Goal: Transaction & Acquisition: Obtain resource

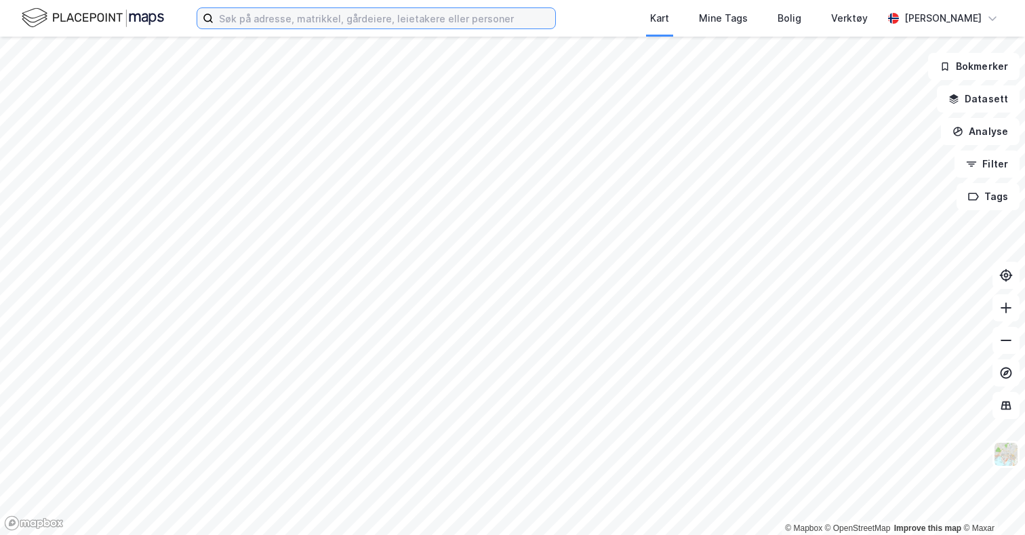
click at [258, 18] on input at bounding box center [385, 18] width 342 height 20
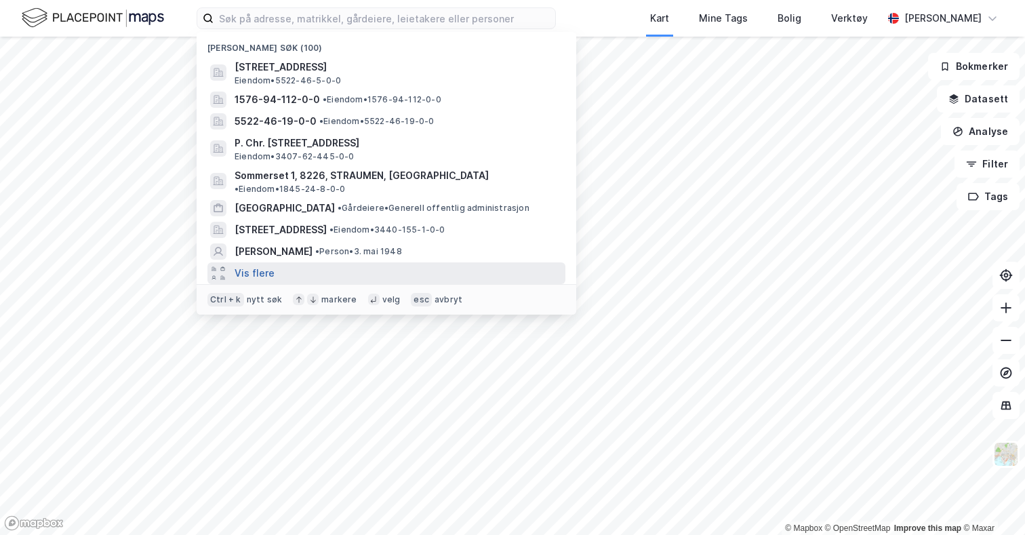
click at [270, 265] on button "Vis flere" at bounding box center [255, 273] width 40 height 16
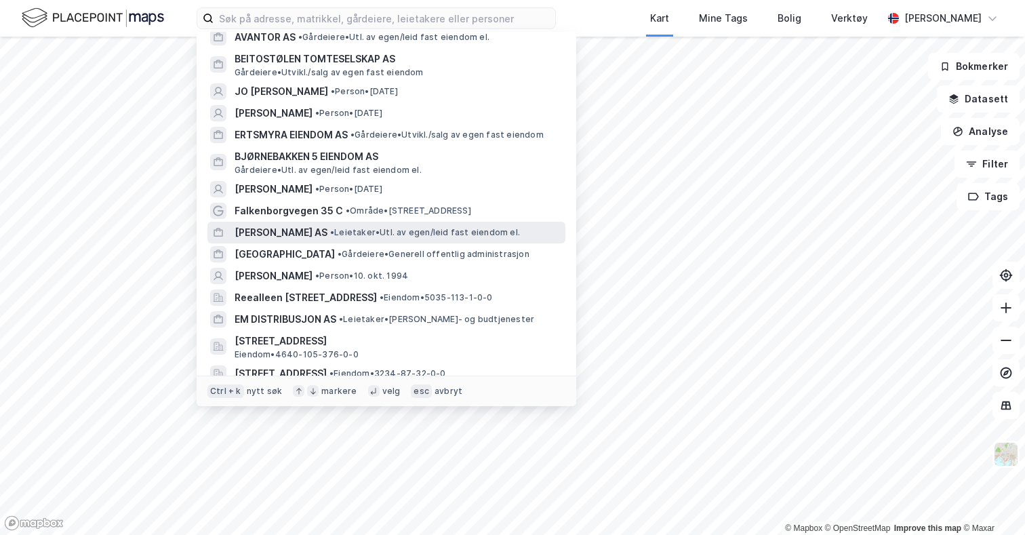
scroll to position [475, 0]
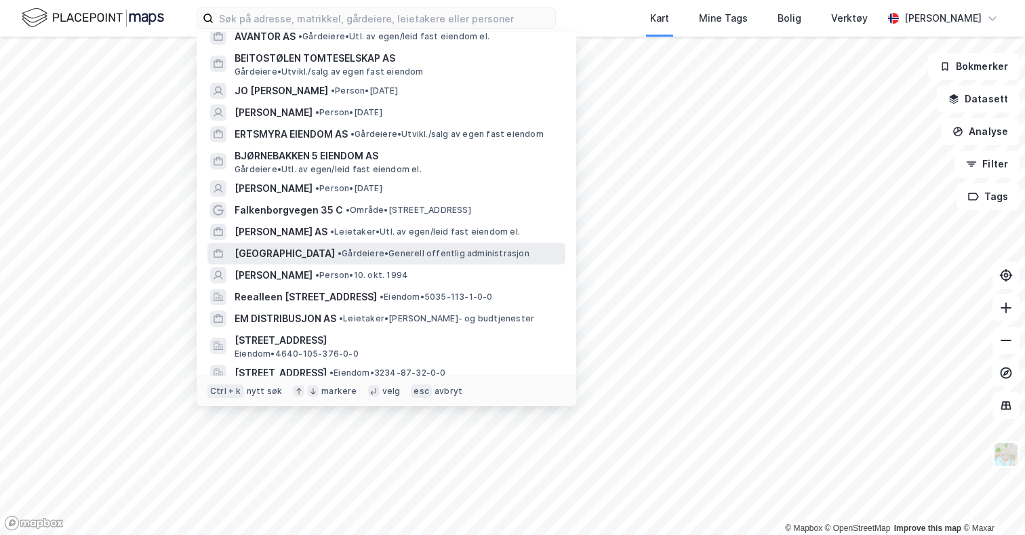
click at [285, 245] on span "[GEOGRAPHIC_DATA]" at bounding box center [285, 253] width 100 height 16
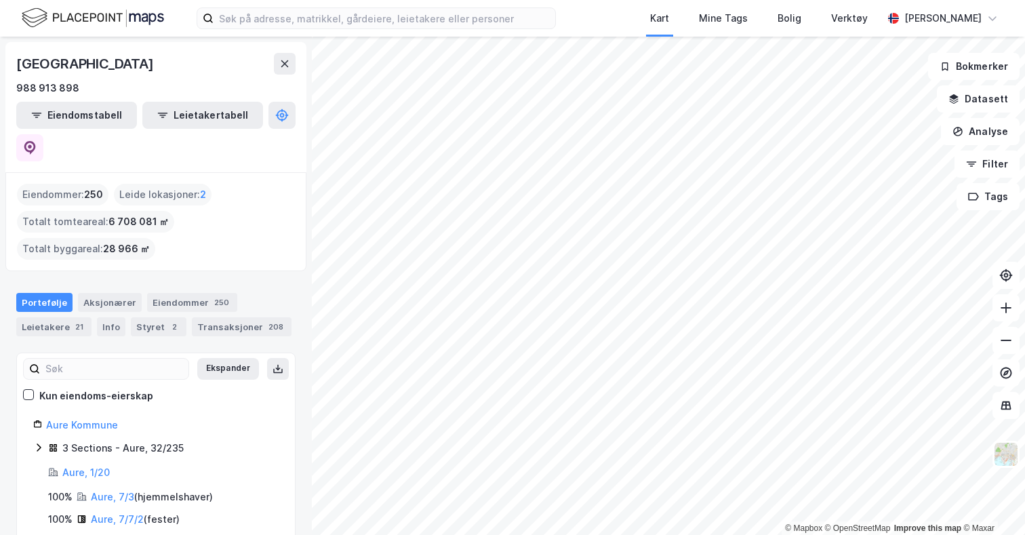
click at [156, 435] on div "© Mapbox © OpenStreetMap Improve this map © Maxar AURE KOMMUNE 988 913 898 Eien…" at bounding box center [512, 286] width 1025 height 498
click at [1025, 208] on html "Kart Mine Tags Bolig Verktøy [PERSON_NAME] © Mapbox © OpenStreetMap Improve thi…" at bounding box center [512, 267] width 1025 height 535
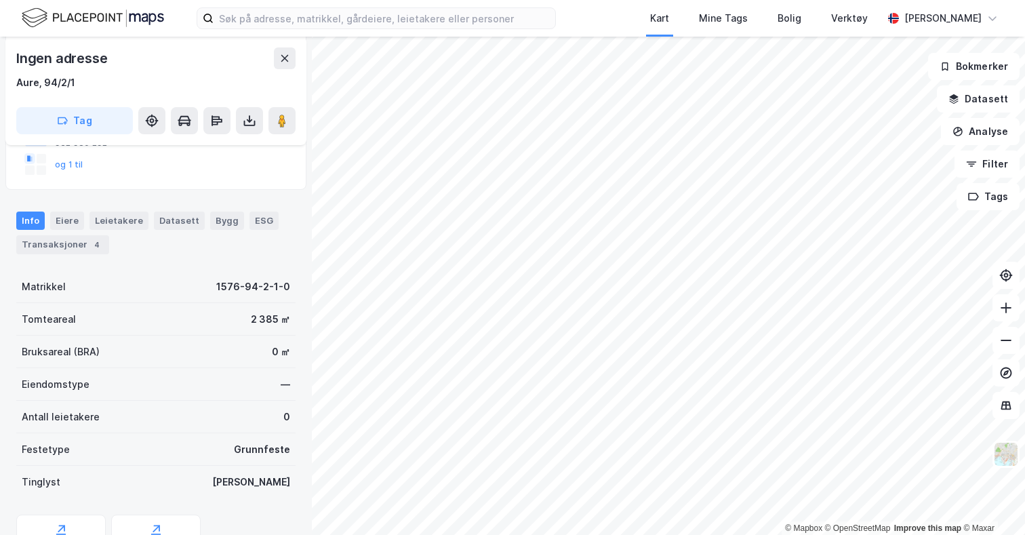
scroll to position [271, 0]
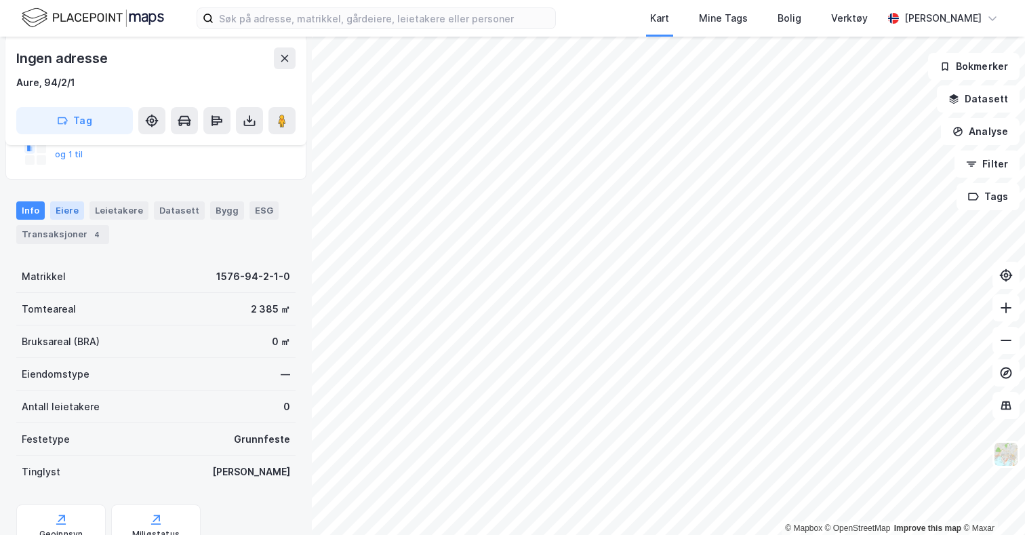
click at [60, 215] on div "Eiere" at bounding box center [67, 210] width 34 height 18
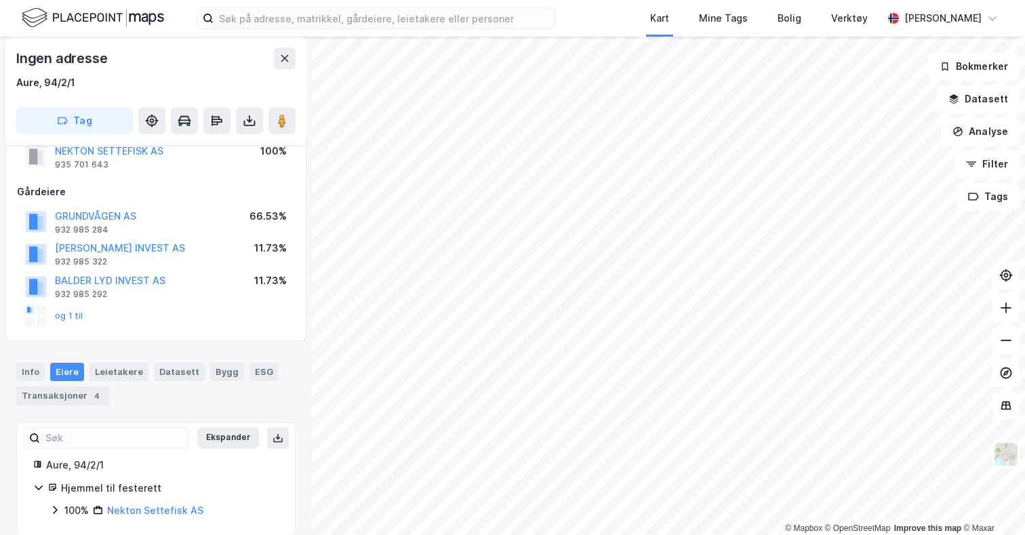
scroll to position [127, 0]
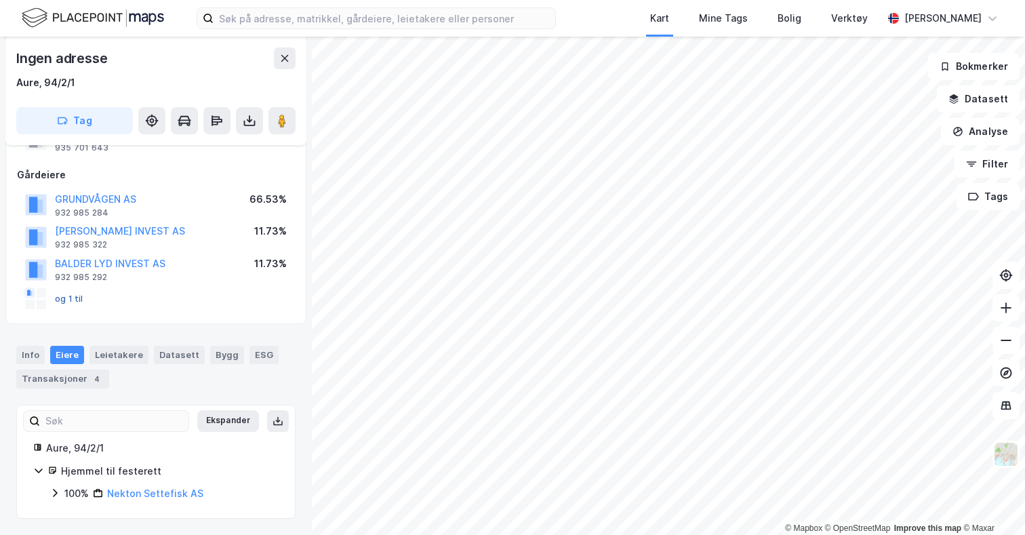
click at [0, 0] on button "og 1 til" at bounding box center [0, 0] width 0 height 0
click at [0, 0] on button "GRUNDVÅGEN AS" at bounding box center [0, 0] width 0 height 0
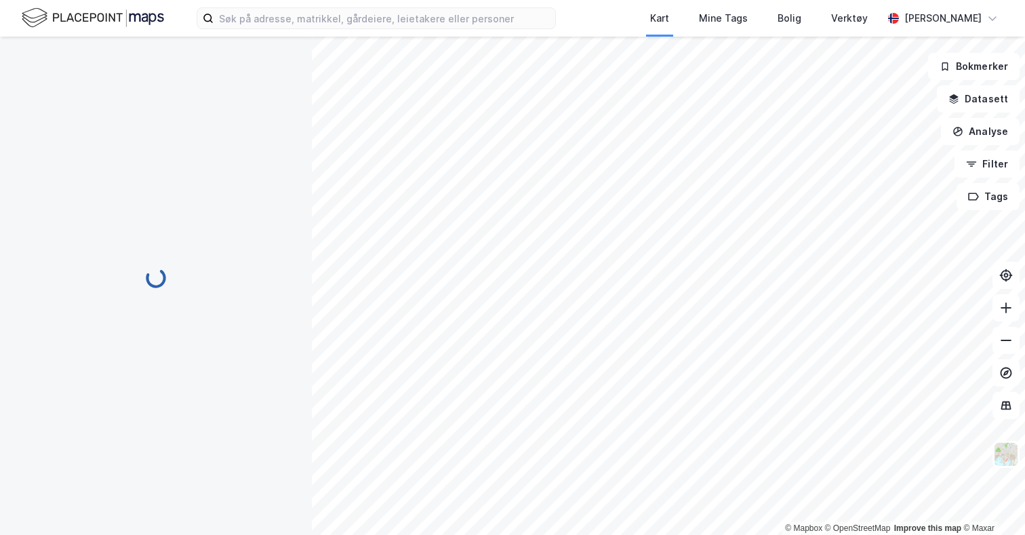
scroll to position [127, 0]
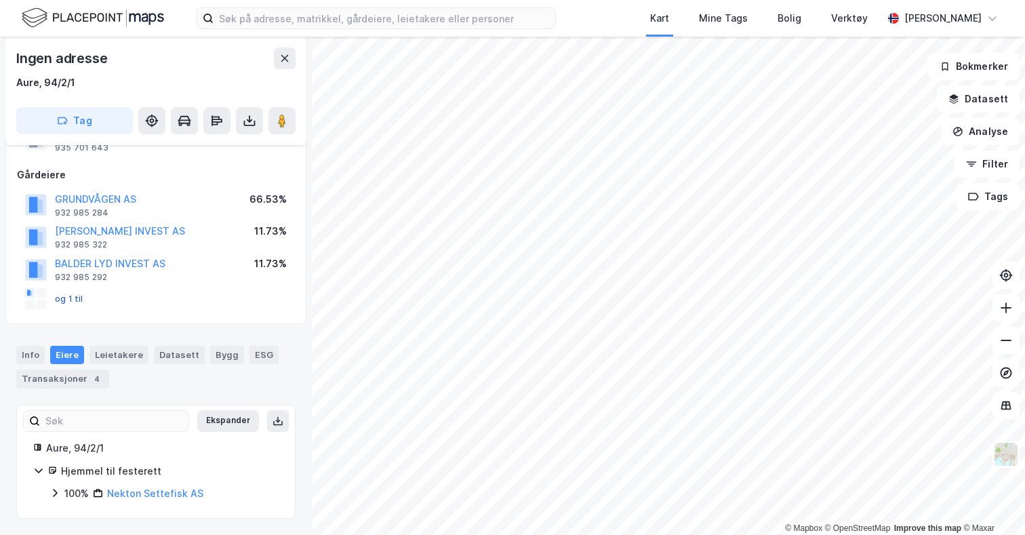
click at [0, 0] on button "og 1 til" at bounding box center [0, 0] width 0 height 0
click at [62, 492] on div "100% Nekton Settefisk AS" at bounding box center [164, 494] width 229 height 16
click at [56, 491] on icon at bounding box center [55, 493] width 11 height 11
click at [56, 490] on icon at bounding box center [55, 493] width 11 height 11
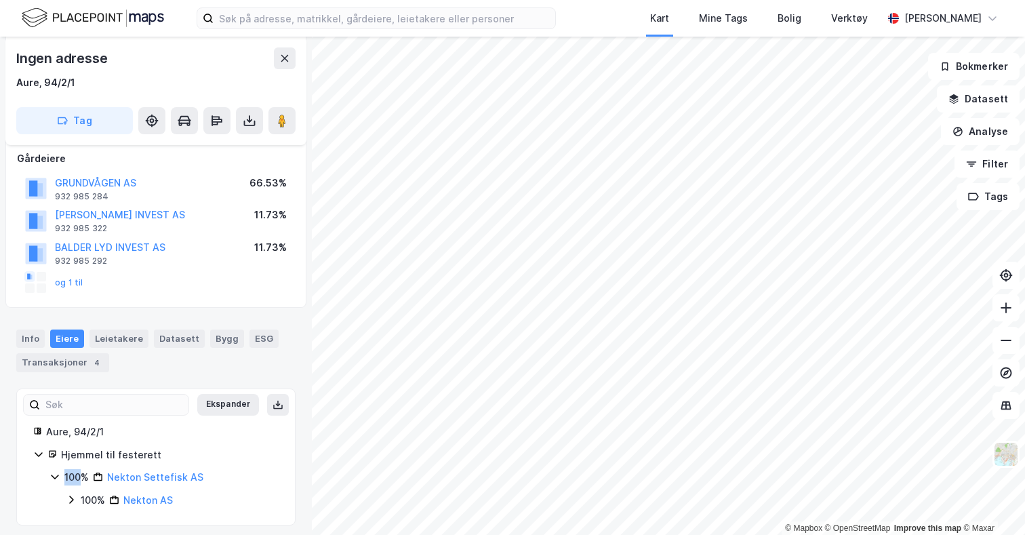
scroll to position [150, 0]
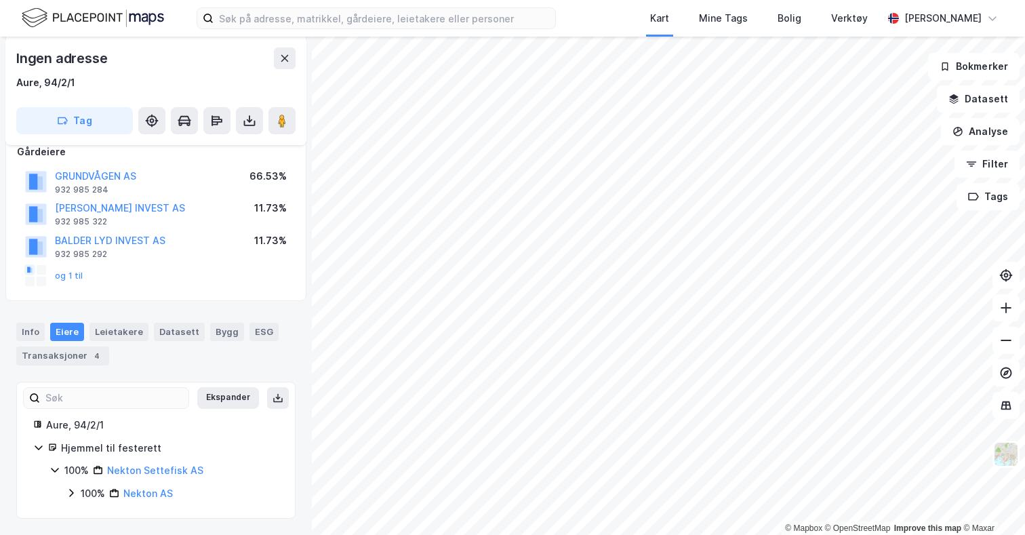
click at [68, 494] on icon at bounding box center [71, 493] width 11 height 11
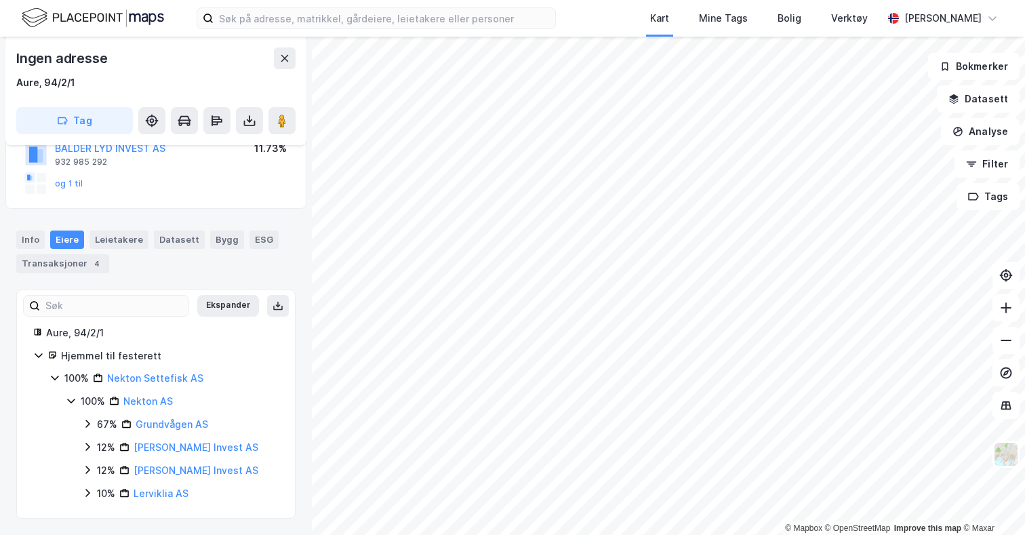
scroll to position [0, 0]
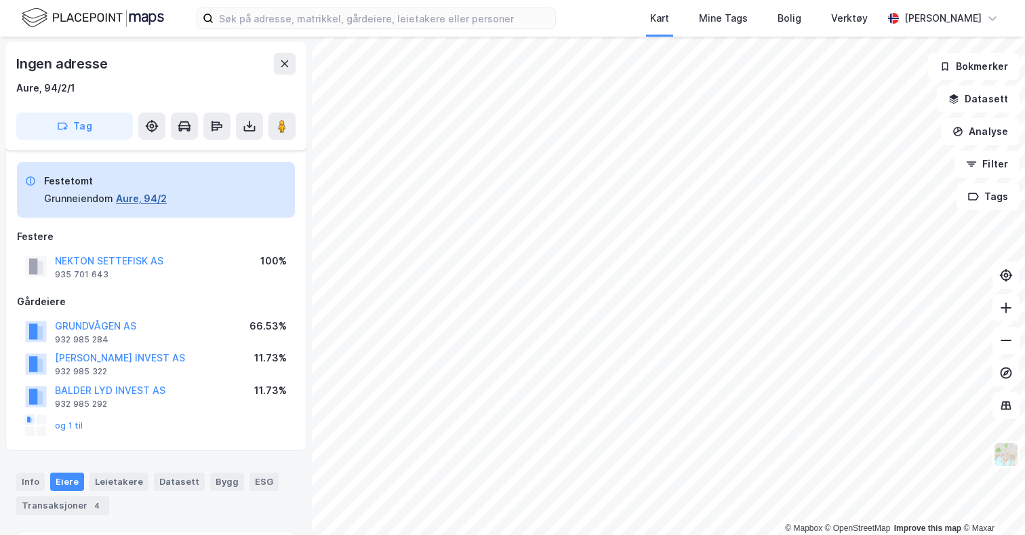
click at [143, 197] on button "Aure, 94/2" at bounding box center [141, 199] width 51 height 16
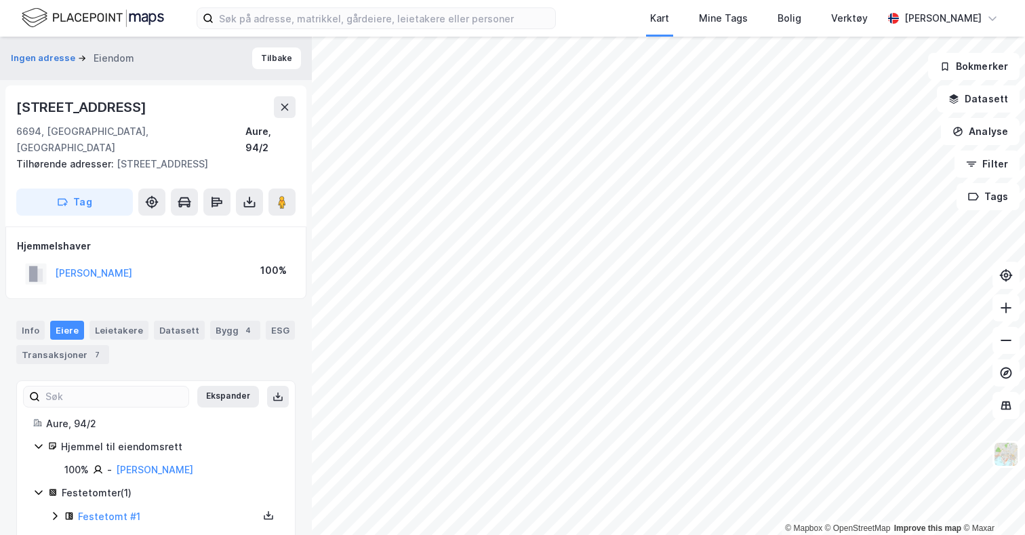
scroll to position [7, 0]
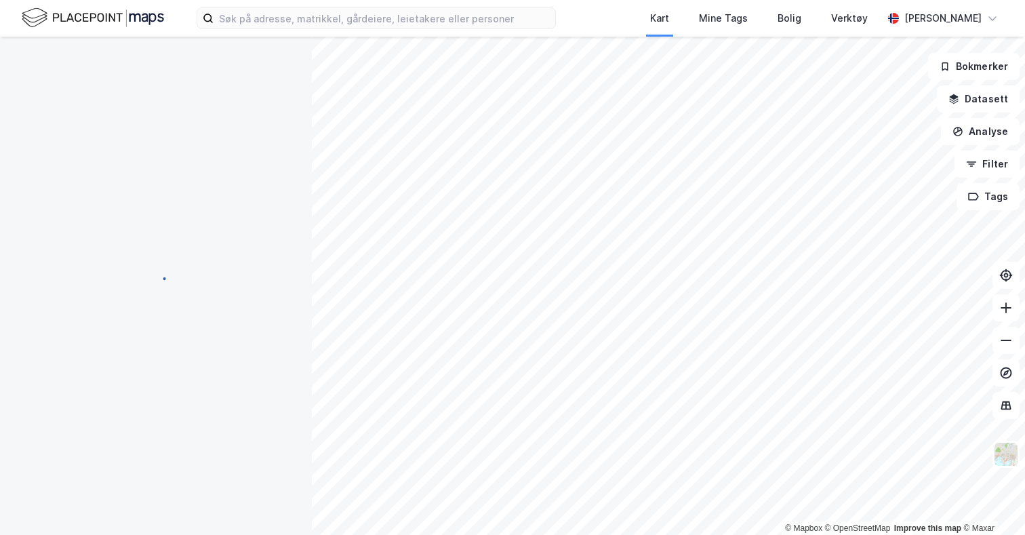
scroll to position [7, 0]
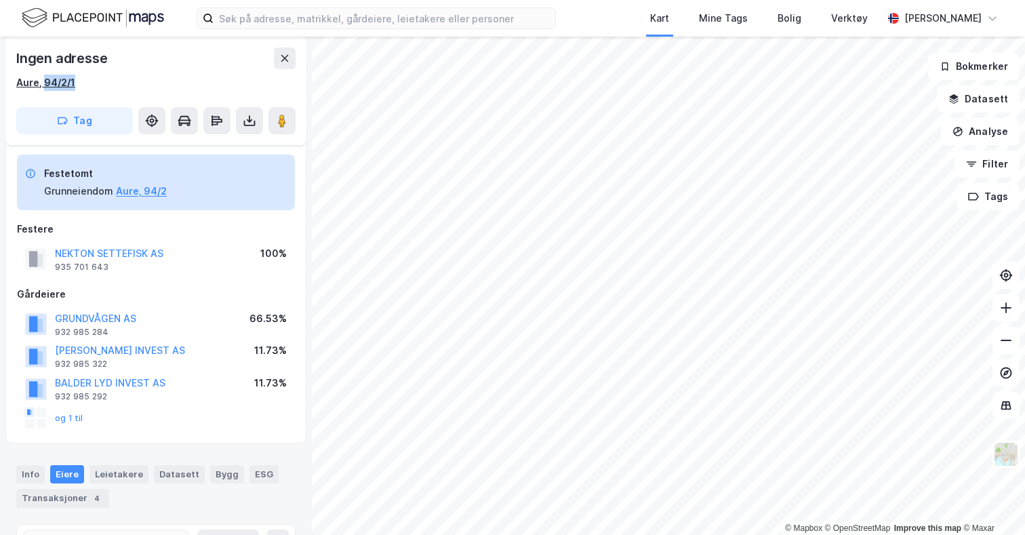
drag, startPoint x: 89, startPoint y: 81, endPoint x: 44, endPoint y: 88, distance: 45.4
click at [44, 88] on div "Aure, 94/2/1" at bounding box center [155, 83] width 279 height 16
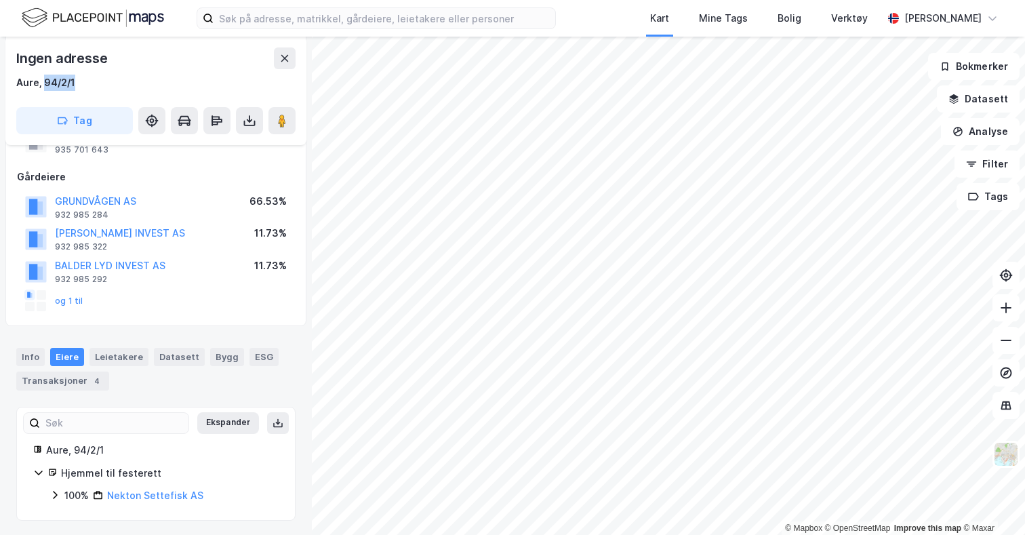
scroll to position [127, 0]
click at [25, 349] on div "Info" at bounding box center [30, 355] width 28 height 18
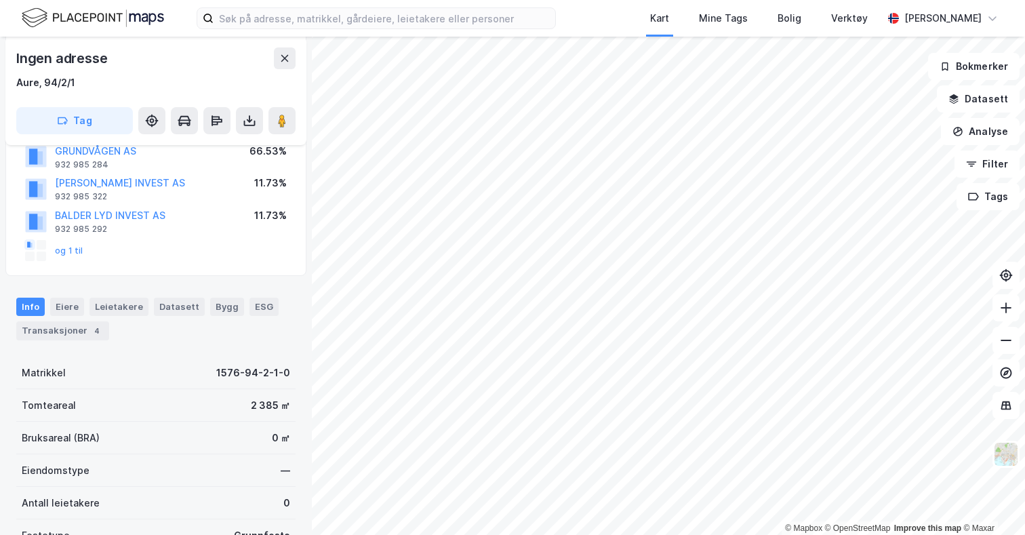
scroll to position [195, 0]
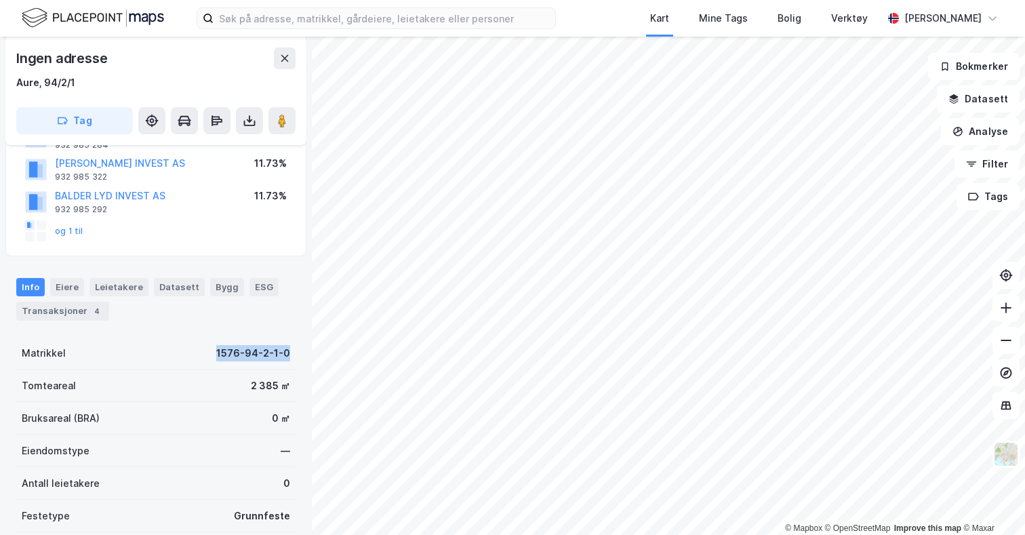
drag, startPoint x: 203, startPoint y: 355, endPoint x: 288, endPoint y: 365, distance: 85.3
click at [288, 365] on div "Ingen adresse Aure, 94/2/1 Tag Festetomt Grunneiendom Aure, 94/2 Festere NEKTON…" at bounding box center [156, 286] width 312 height 498
copy div "1576-94-2-1-0"
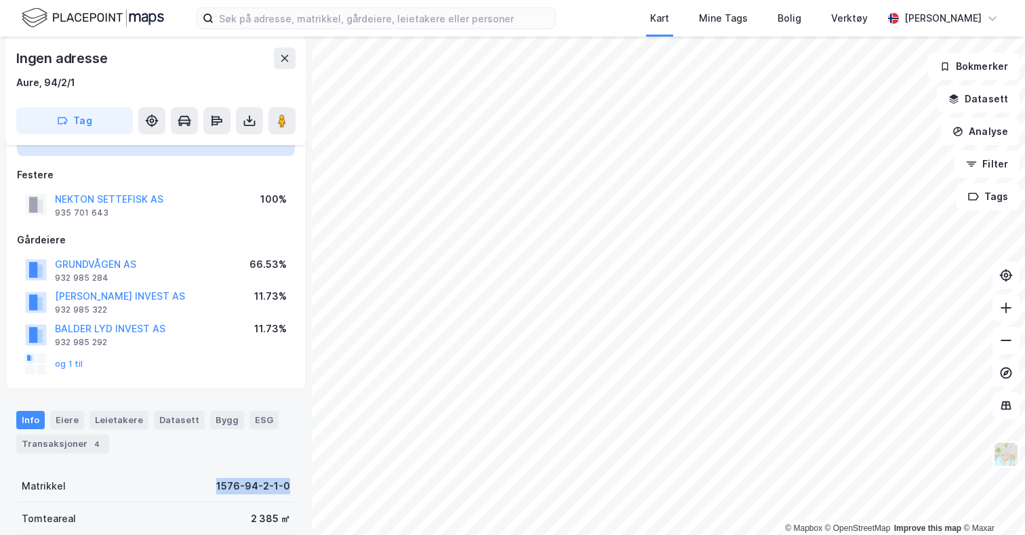
scroll to position [0, 0]
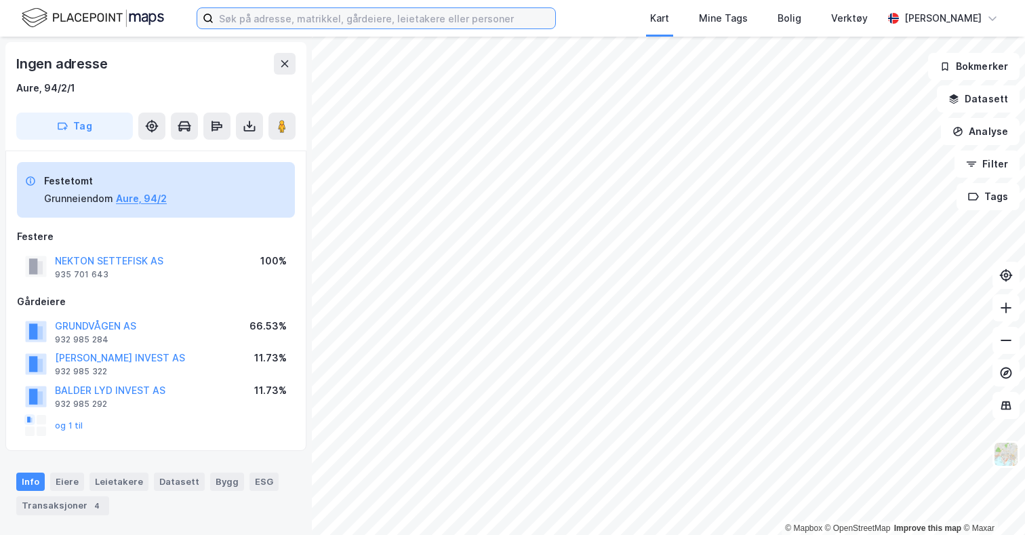
click at [246, 16] on input at bounding box center [385, 18] width 342 height 20
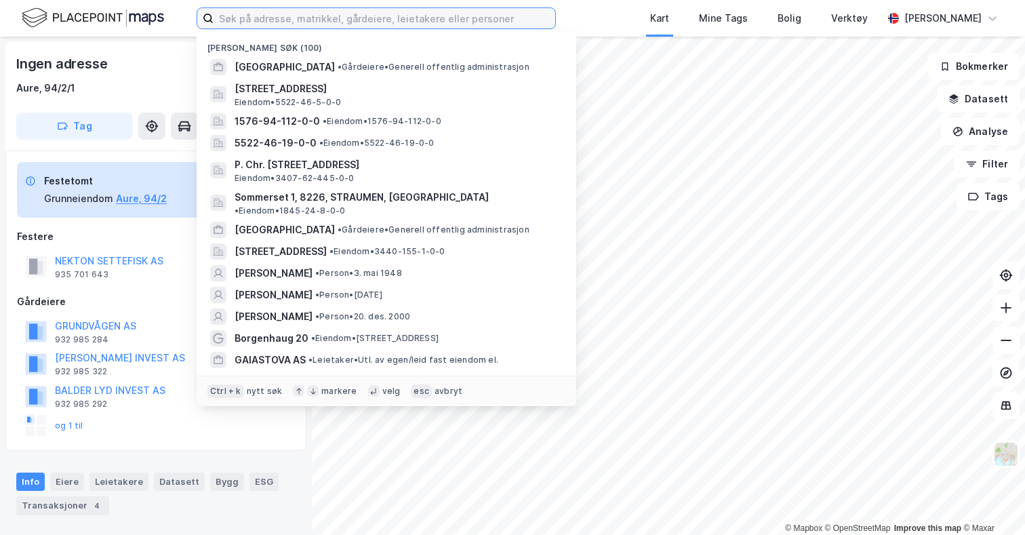
paste input "1576-94-2-1-0"
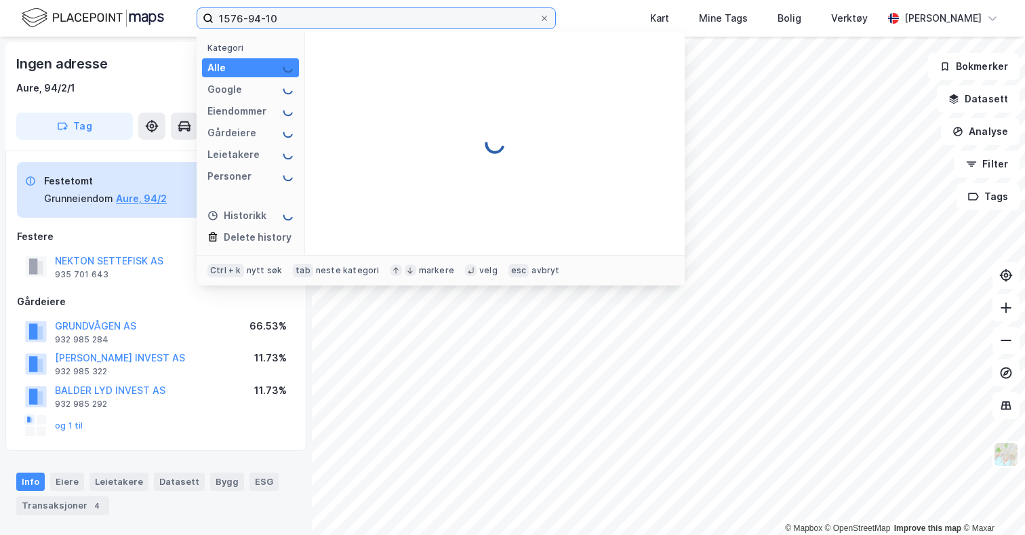
type input "1576-94-10"
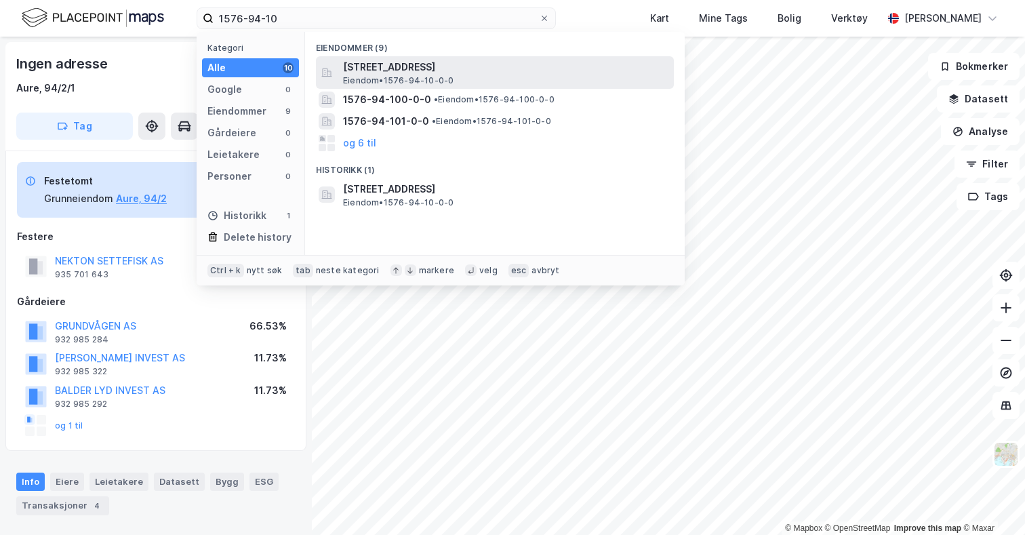
click at [382, 64] on span "[STREET_ADDRESS]" at bounding box center [505, 67] width 325 height 16
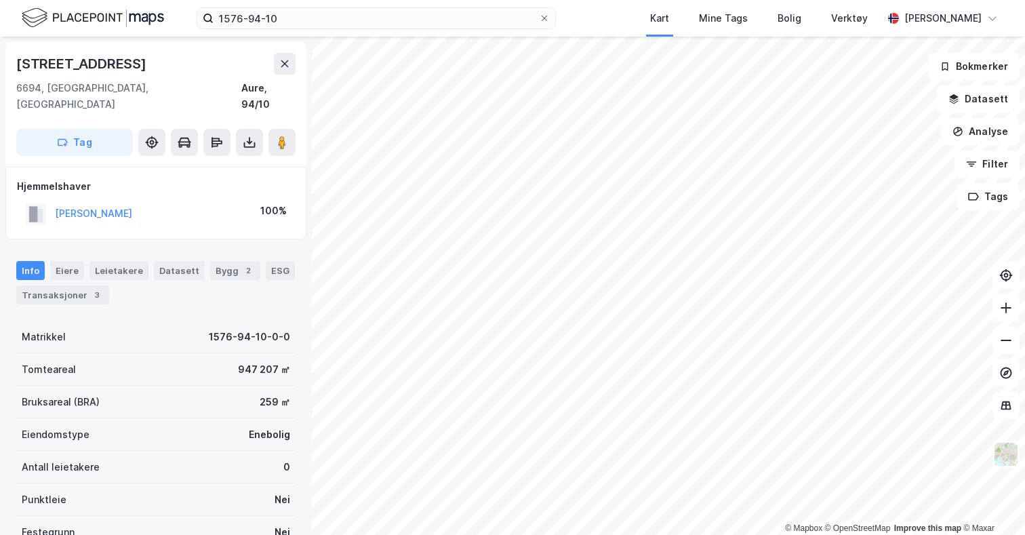
scroll to position [4, 0]
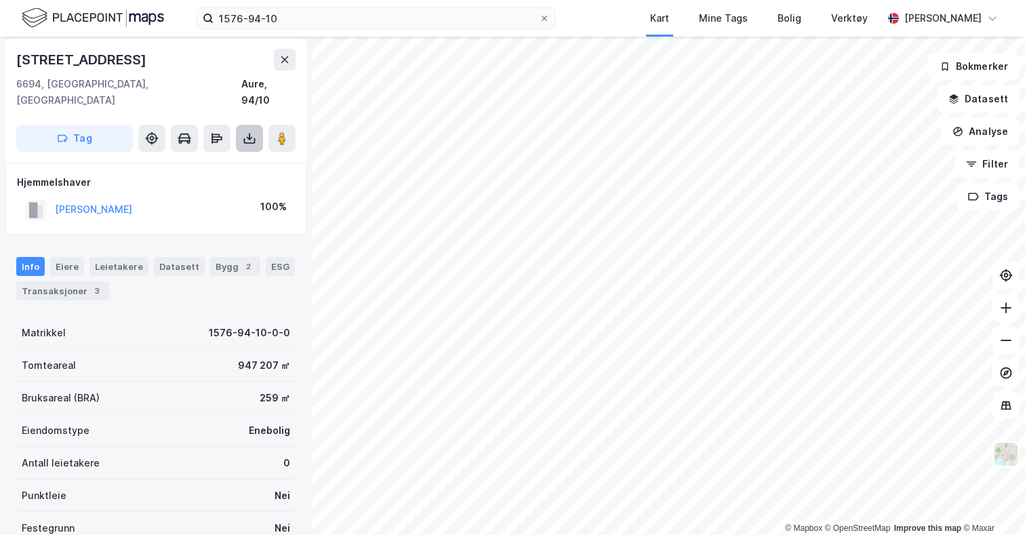
click at [248, 132] on icon at bounding box center [250, 139] width 14 height 14
click at [226, 157] on div "Last ned grunnbok" at bounding box center [191, 166] width 144 height 22
